Goal: Task Accomplishment & Management: Use online tool/utility

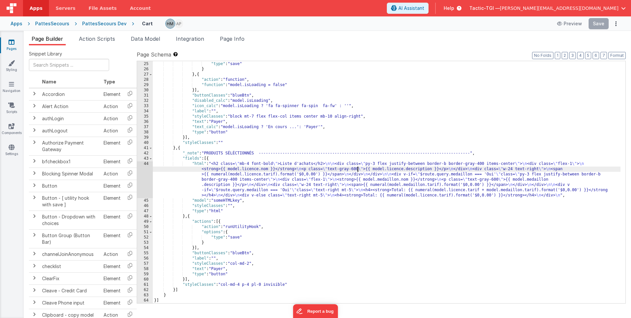
scroll to position [215, 0]
click at [351, 170] on div ""options" : { "type" : "save" } } , { "action" : "function" , "function" : "mod…" at bounding box center [387, 182] width 468 height 253
click at [254, 172] on div ""options" : { "type" : "save" } } , { "action" : "function" , "function" : "mod…" at bounding box center [387, 182] width 468 height 253
click at [259, 169] on div ""options" : { "type" : "save" } } , { "action" : "function" , "function" : "mod…" at bounding box center [387, 182] width 468 height 253
click at [572, 34] on div "Page Builder Action Scripts Data Model Integration Page Info Snippet Library Na…" at bounding box center [327, 174] width 607 height 287
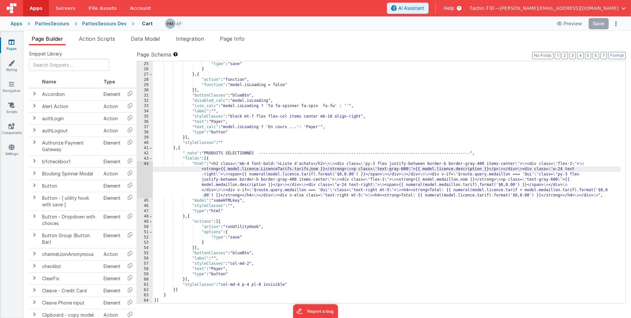
click at [508, 138] on div ""options" : { "type" : "save" } } , { "action" : "function" , "function" : "mod…" at bounding box center [387, 182] width 468 height 253
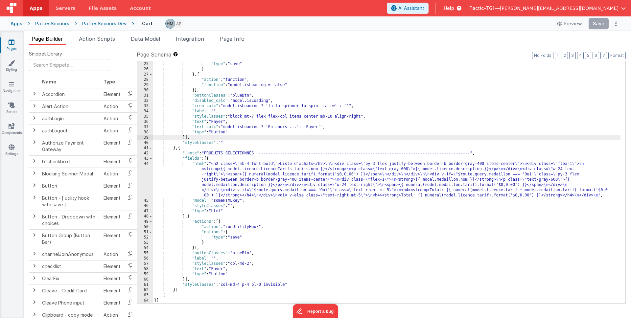
drag, startPoint x: 373, startPoint y: 185, endPoint x: 364, endPoint y: 184, distance: 8.3
click at [370, 185] on div ""options" : { "type" : "save" } } , { "action" : "function" , "function" : "mod…" at bounding box center [387, 182] width 468 height 253
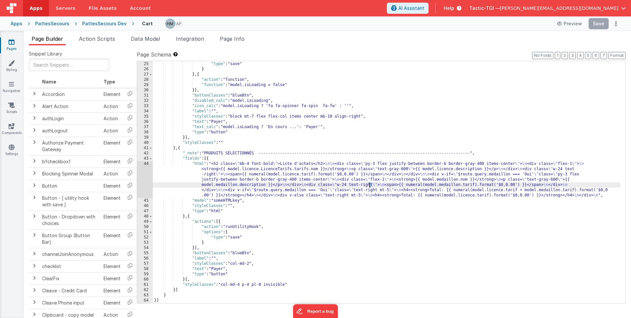
click at [477, 98] on div ""options" : { "type" : "save" } } , { "action" : "function" , "function" : "mod…" at bounding box center [387, 182] width 468 height 253
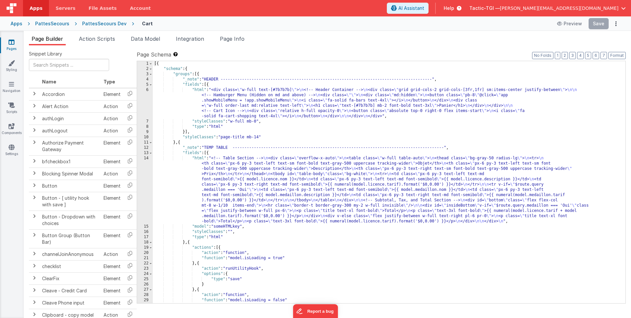
click at [348, 192] on div "[{ "schema" : { "groups" : [{ "_note" : "HEADER -------------------------------…" at bounding box center [387, 187] width 468 height 253
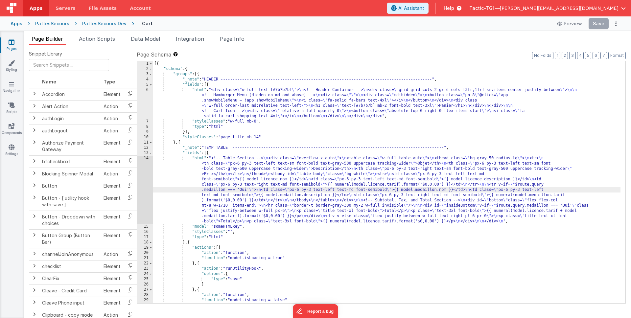
click at [282, 177] on div "[{ "schema" : { "groups" : [{ "_note" : "HEADER -------------------------------…" at bounding box center [387, 187] width 468 height 253
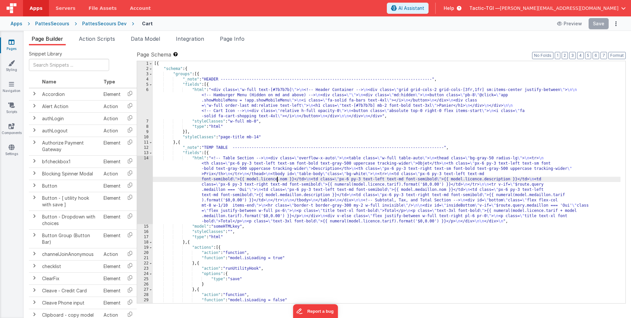
click at [278, 180] on div "[{ "schema" : { "groups" : [{ "_note" : "HEADER -------------------------------…" at bounding box center [387, 187] width 468 height 253
click at [365, 252] on div "[{ "schema" : { "groups" : [{ "_note" : "HEADER -------------------------------…" at bounding box center [387, 187] width 468 height 253
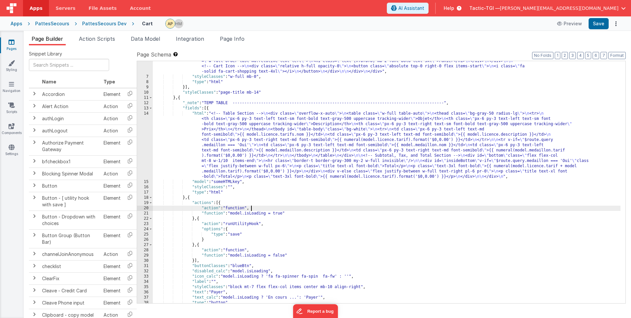
scroll to position [45, 0]
click at [596, 21] on button "Save" at bounding box center [599, 23] width 20 height 11
click at [235, 140] on div ""html" : "<div class= \" w-full text-[#7b7b7b] \" > \n <!-- Header Container --…" at bounding box center [387, 182] width 468 height 279
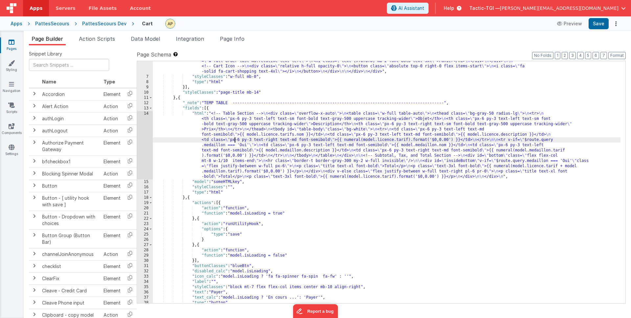
click at [260, 142] on div ""html" : "<div class= \" w-full text-[#7b7b7b] \" > \n <!-- Header Container --…" at bounding box center [387, 182] width 468 height 279
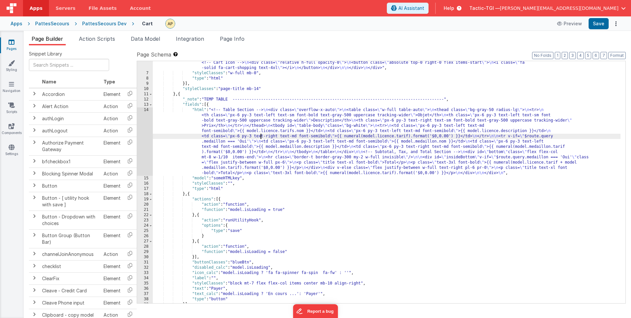
scroll to position [51, 0]
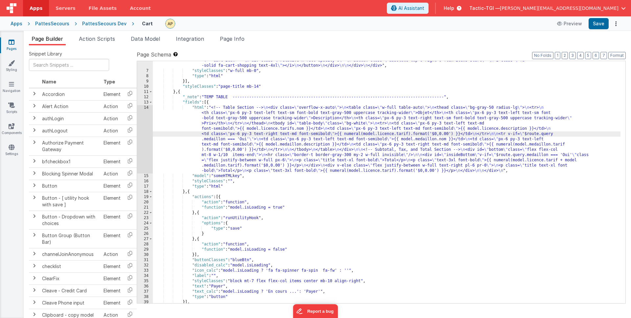
drag, startPoint x: 249, startPoint y: 121, endPoint x: 270, endPoint y: 133, distance: 23.7
click at [251, 122] on div ""html" : "<div class= \" w-full text-[#7b7b7b] \" > \n <!-- Header Container --…" at bounding box center [387, 176] width 468 height 279
click at [283, 134] on div ""html" : "<div class= \" w-full text-[#7b7b7b] \" > \n <!-- Header Container --…" at bounding box center [387, 176] width 468 height 279
click at [297, 126] on div ""html" : "<div class= \" w-full text-[#7b7b7b] \" > \n <!-- Header Container --…" at bounding box center [387, 176] width 468 height 279
click at [407, 182] on div ""html" : "<div class= \" w-full text-[#7b7b7b] \" > \n <!-- Header Container --…" at bounding box center [387, 176] width 468 height 279
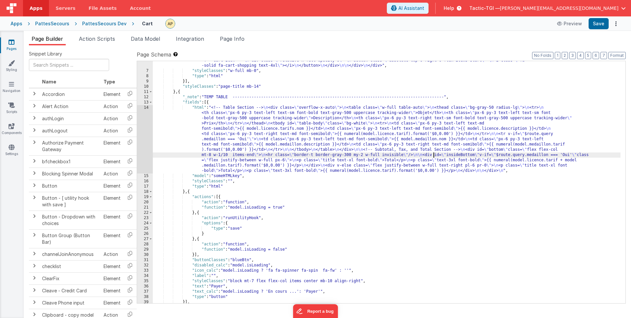
click at [434, 157] on div ""html" : "<div class= \" w-full text-[#7b7b7b] \" > \n <!-- Header Container --…" at bounding box center [387, 176] width 468 height 279
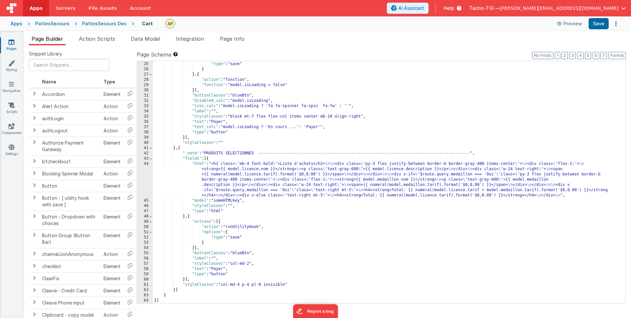
scroll to position [0, 0]
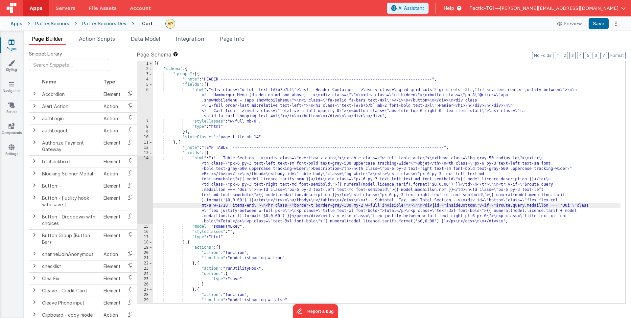
click at [356, 151] on div "[{ "schema" : { "groups" : [{ "_note" : "HEADER -------------------------------…" at bounding box center [387, 187] width 468 height 253
click at [353, 144] on div "[{ "schema" : { "groups" : [{ "_note" : "HEADER -------------------------------…" at bounding box center [387, 187] width 468 height 253
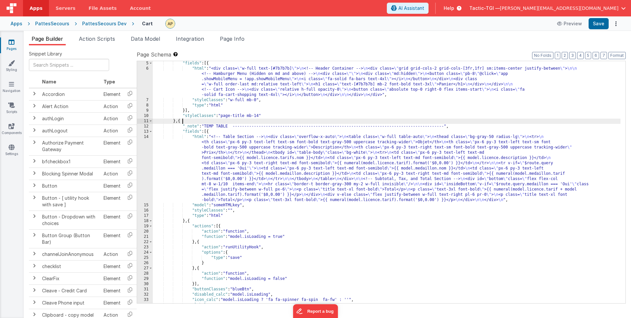
scroll to position [22, 0]
click at [303, 173] on div ""fields" : [{ "html" : "<div class= \" w-full text-[#7b7b7b] \" > \n <!-- Heade…" at bounding box center [387, 187] width 468 height 253
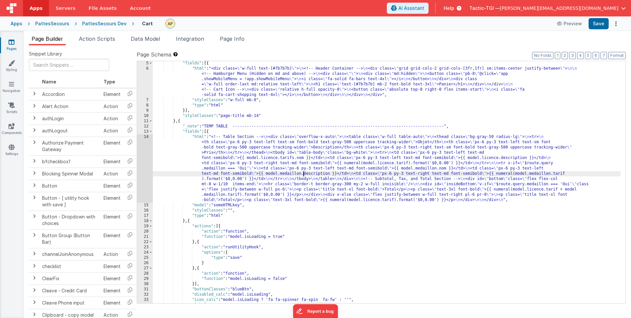
click at [299, 157] on div ""fields" : [{ "html" : "<div class= \" w-full text-[#7b7b7b] \" > \n <!-- Heade…" at bounding box center [387, 187] width 468 height 253
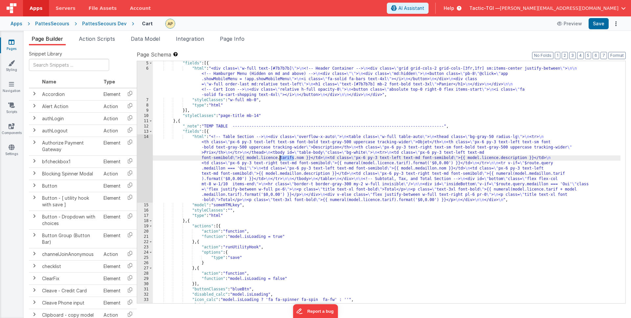
drag, startPoint x: 293, startPoint y: 157, endPoint x: 279, endPoint y: 157, distance: 13.5
click at [279, 157] on div ""fields" : [{ "html" : "<div class= \" w-full text-[#7b7b7b] \" > \n <!-- Heade…" at bounding box center [387, 187] width 468 height 253
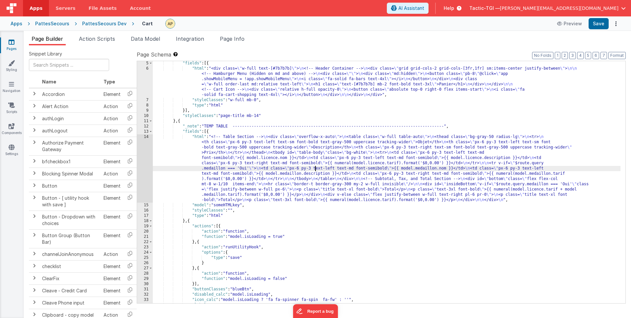
click at [316, 171] on div ""fields" : [{ "html" : "<div class= \" w-full text-[#7b7b7b] \" > \n <!-- Heade…" at bounding box center [387, 187] width 468 height 253
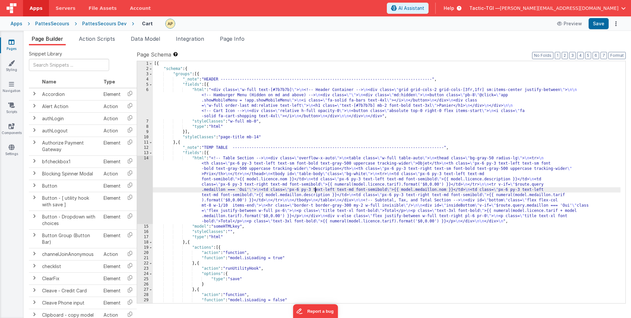
scroll to position [0, 0]
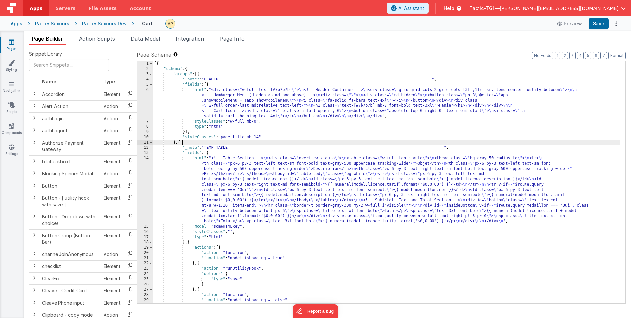
click at [266, 143] on div "[{ "schema" : { "groups" : [{ "_note" : "HEADER -------------------------------…" at bounding box center [387, 187] width 468 height 253
click at [112, 24] on div "PattesSecours Dev" at bounding box center [104, 23] width 44 height 7
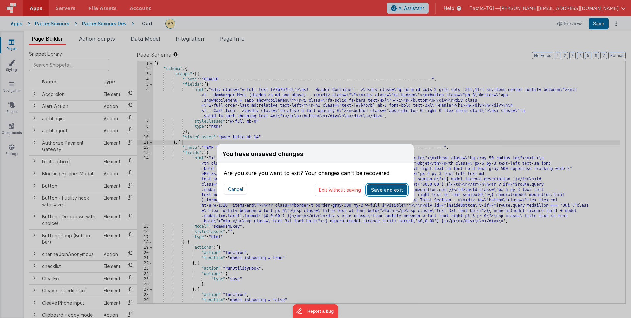
click at [388, 192] on button "Save and exit" at bounding box center [387, 189] width 40 height 11
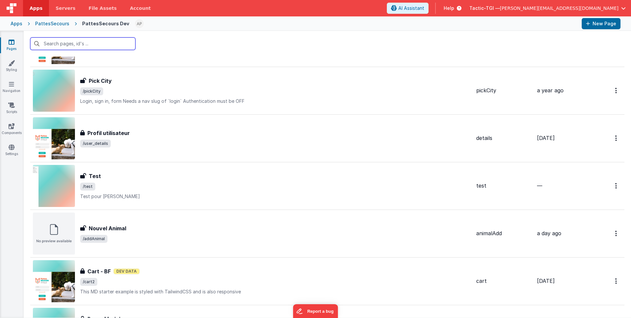
scroll to position [737, 0]
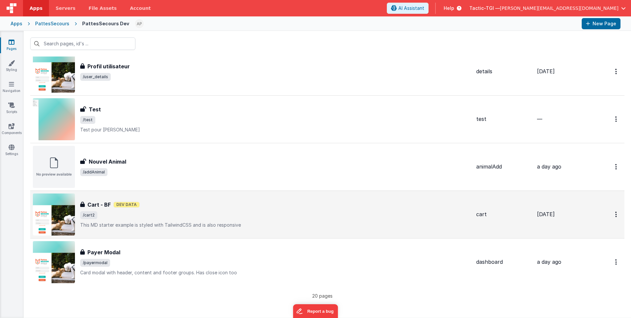
click at [157, 217] on span "/cart2" at bounding box center [275, 215] width 391 height 8
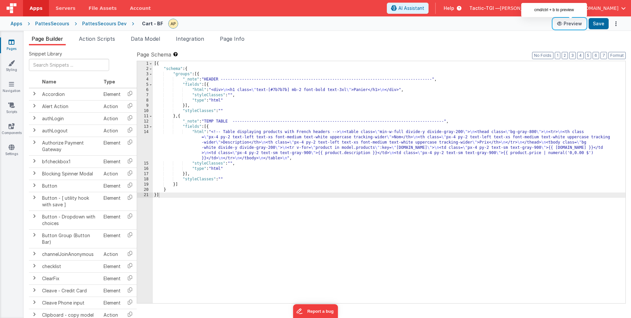
click at [572, 24] on button "Preview" at bounding box center [569, 23] width 33 height 11
click at [575, 24] on button "Preview" at bounding box center [569, 23] width 33 height 11
